Goal: Contribute content

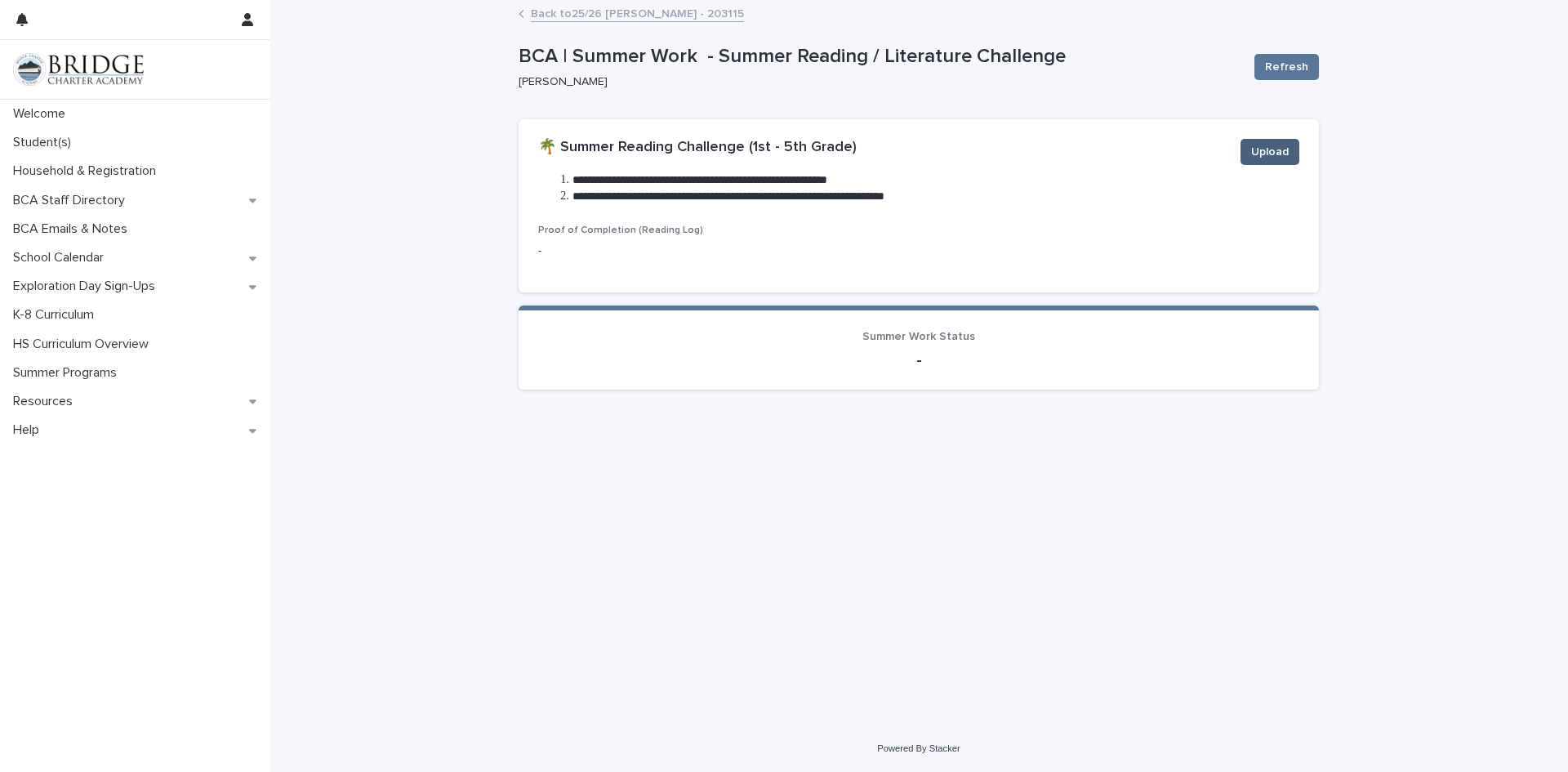
click at [1276, 151] on span "Upload" at bounding box center [1270, 152] width 38 height 16
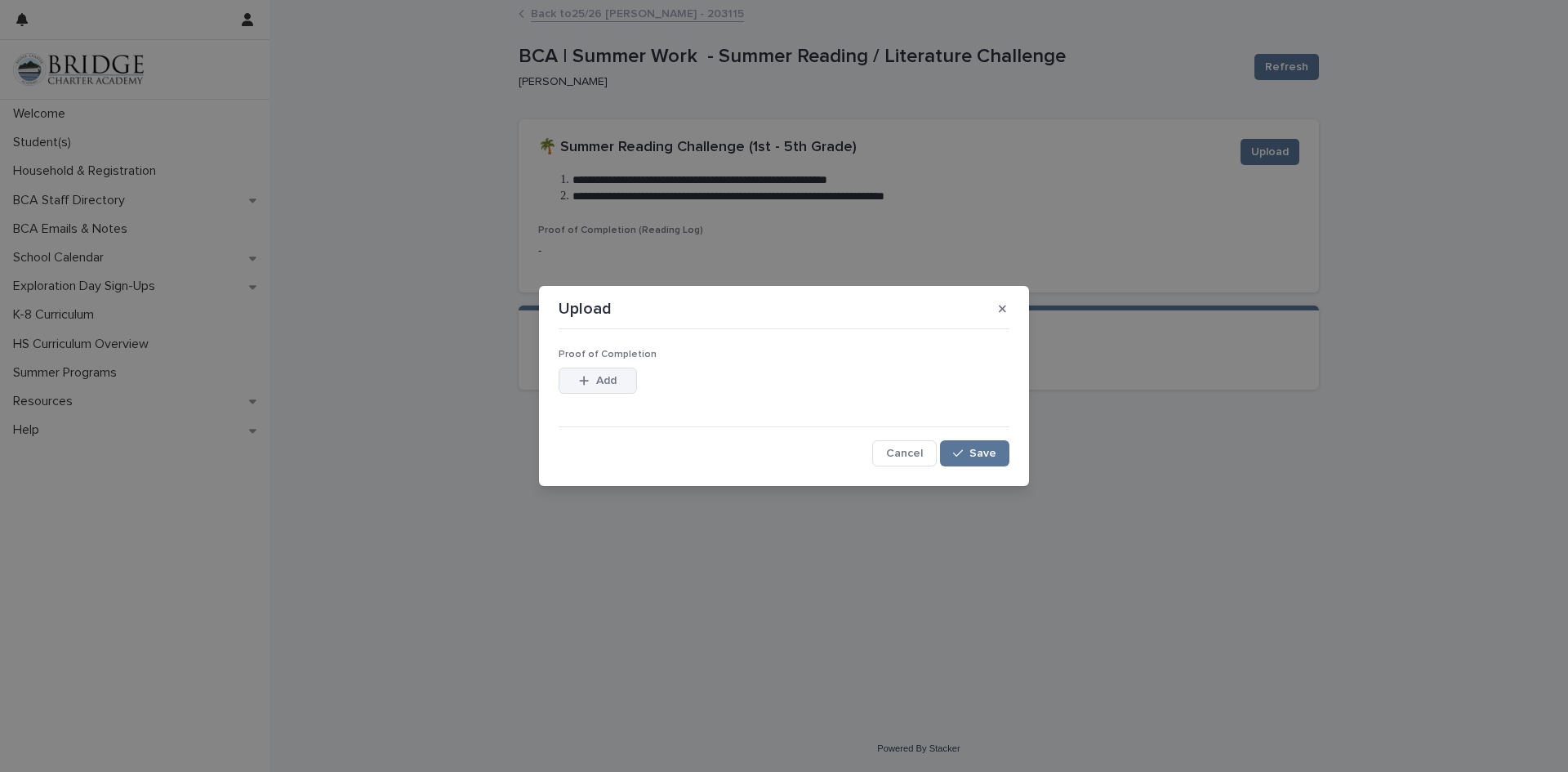
click at [591, 378] on div "button" at bounding box center [586, 381] width 16 height 12
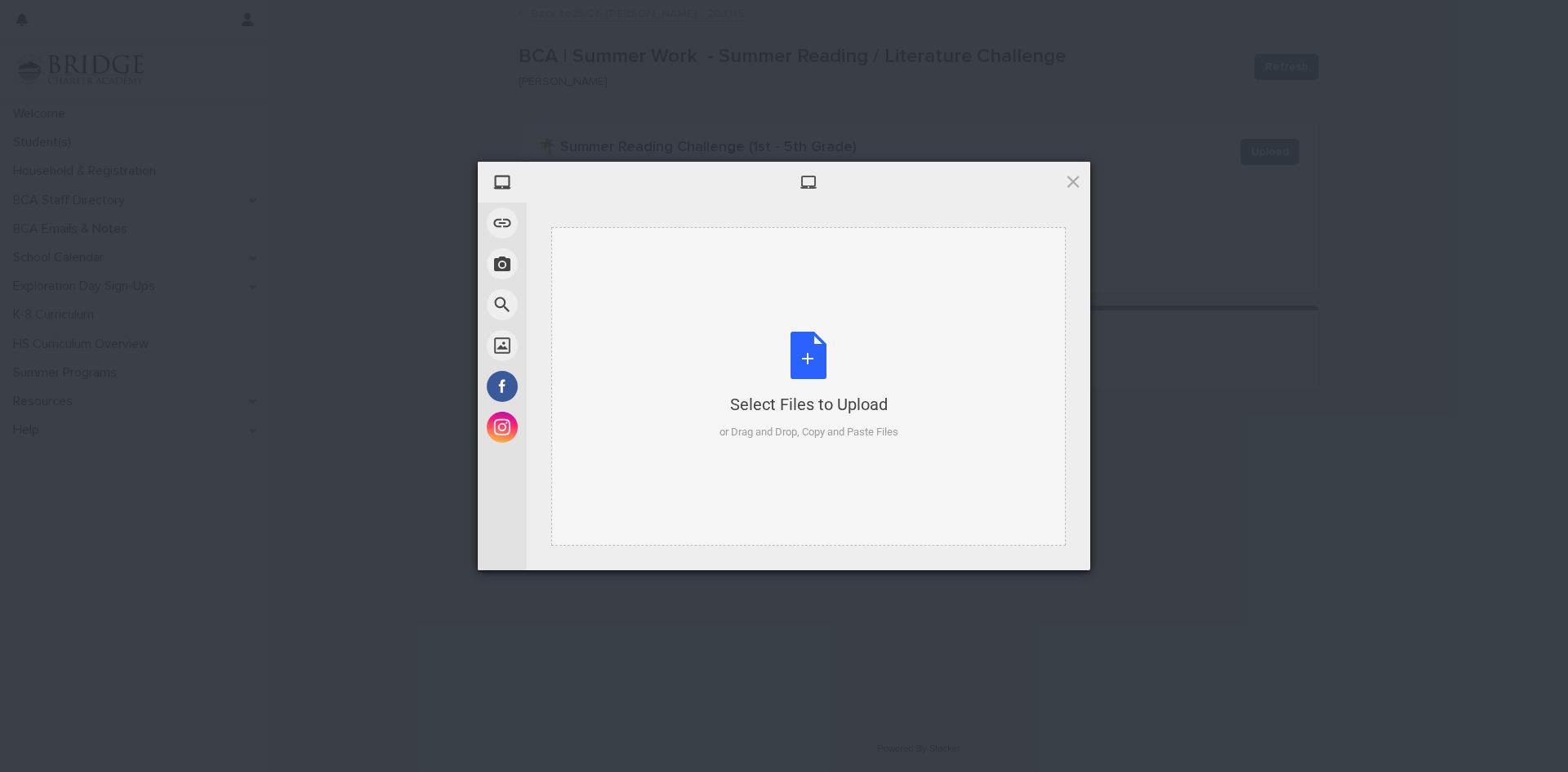
click at [826, 355] on div "Select Files to Upload or Drag and Drop, Copy and Paste Files" at bounding box center [809, 386] width 179 height 109
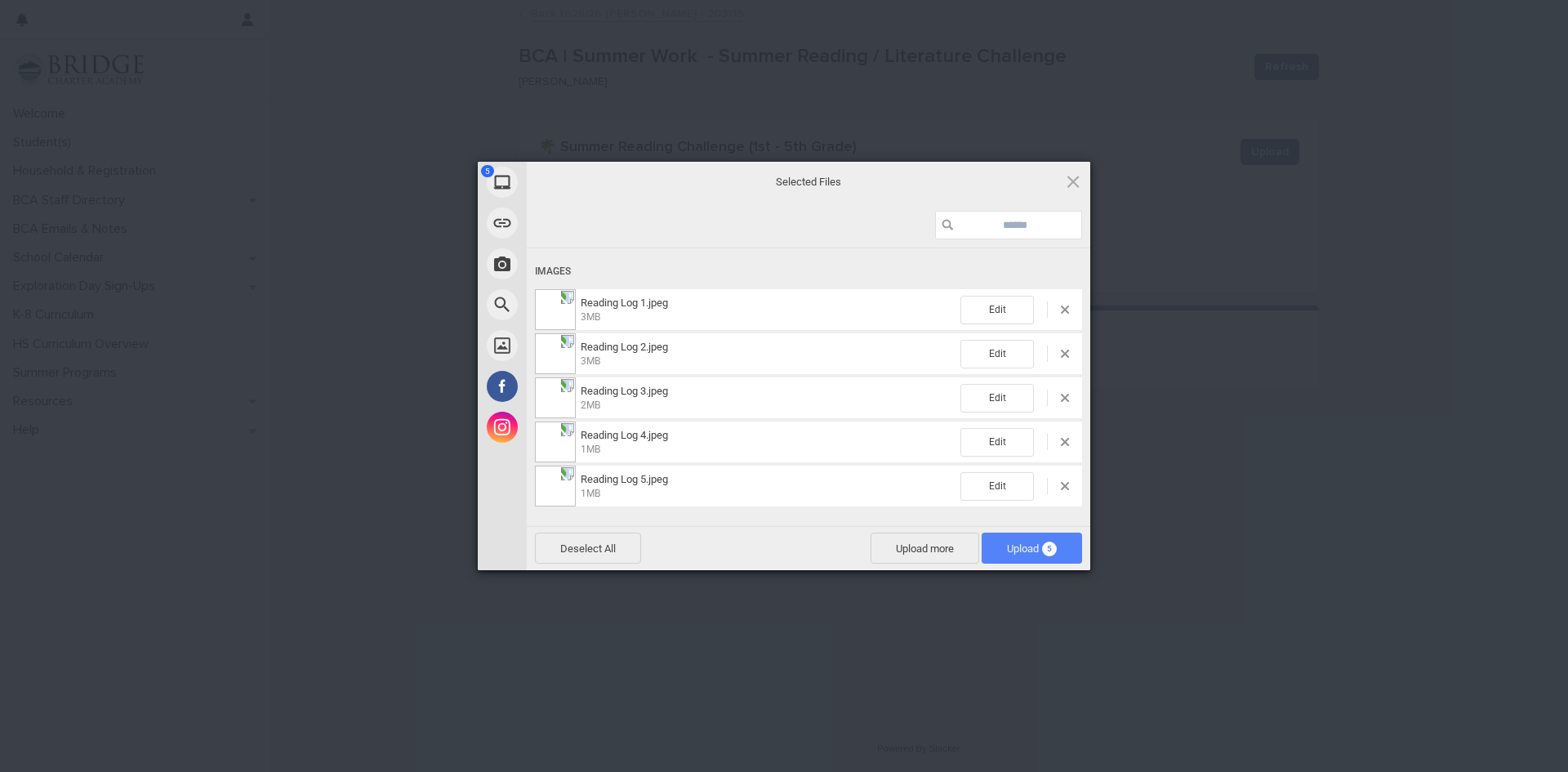
click at [1013, 545] on span "Upload 5" at bounding box center [1031, 549] width 50 height 13
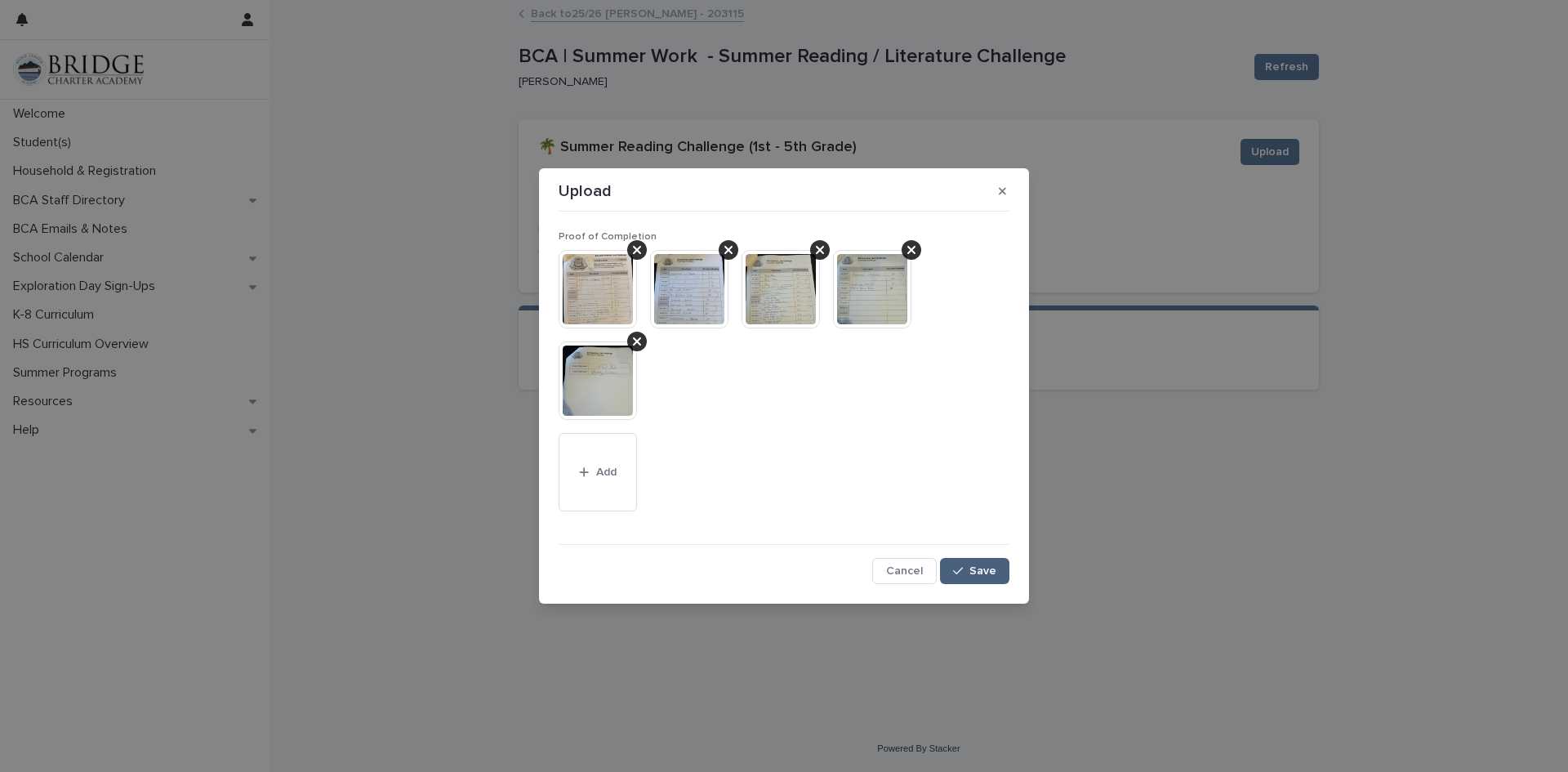
click at [986, 569] on span "Save" at bounding box center [982, 571] width 27 height 12
